Goal: Information Seeking & Learning: Learn about a topic

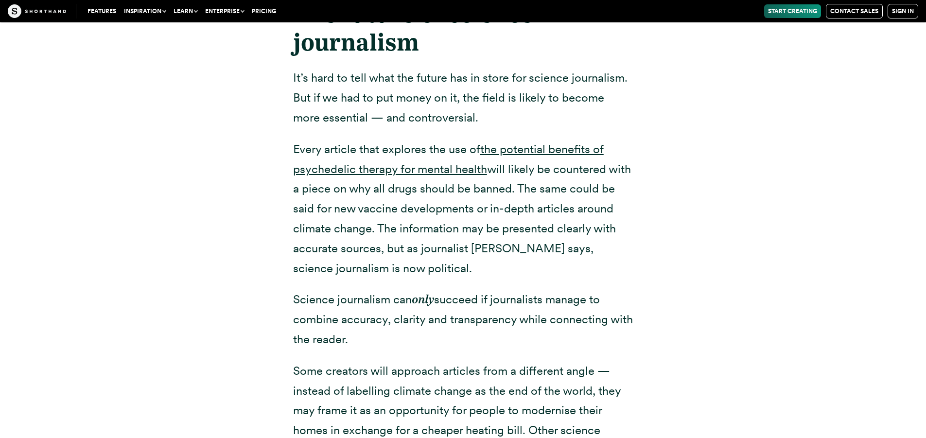
scroll to position [20861, 0]
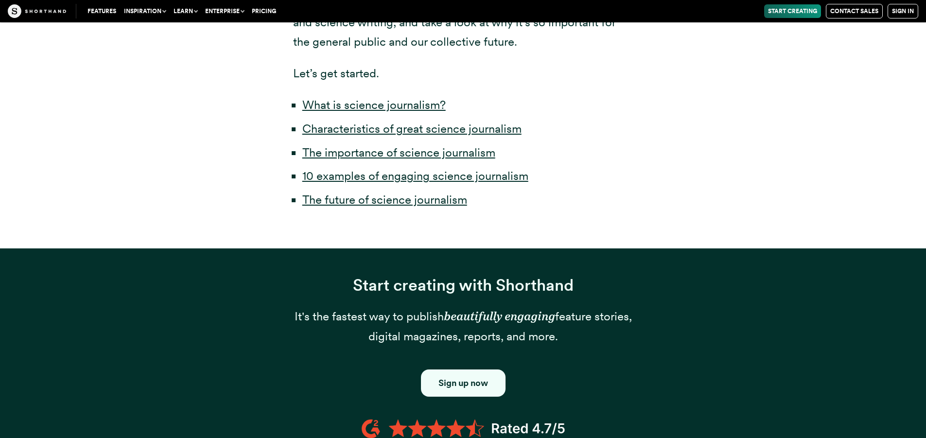
scroll to position [632, 0]
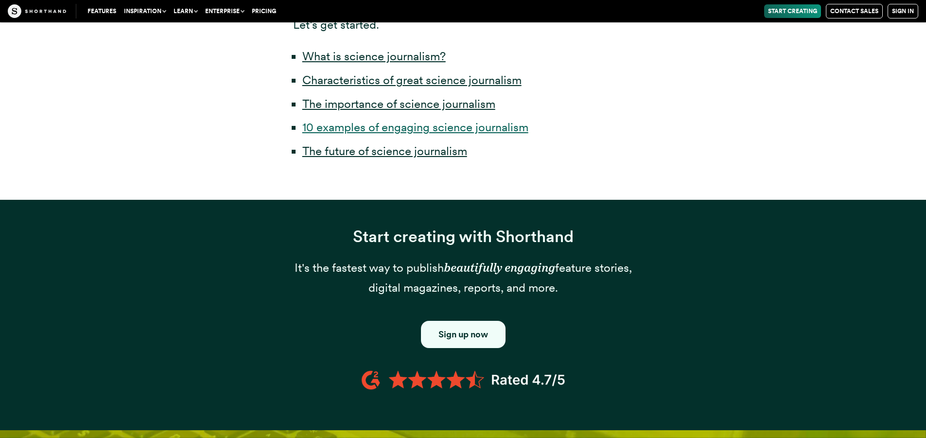
click at [413, 120] on link "10 examples of engaging science journalism" at bounding box center [415, 127] width 226 height 14
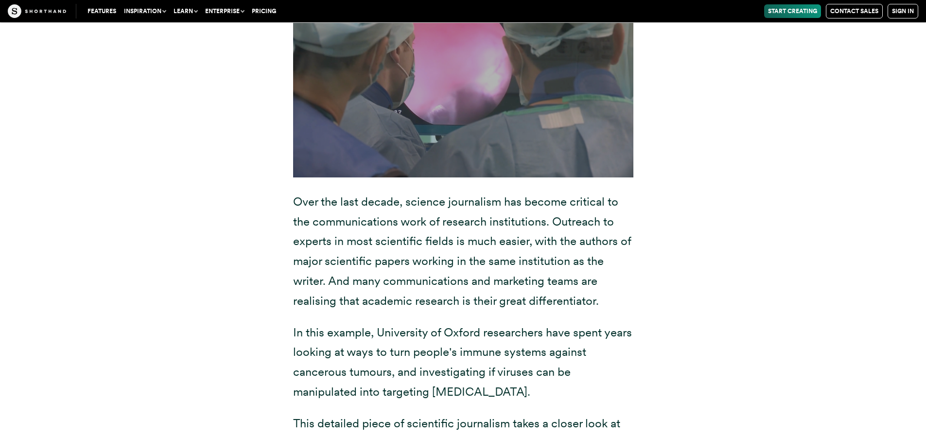
scroll to position [6304, 0]
